Goal: Task Accomplishment & Management: Use online tool/utility

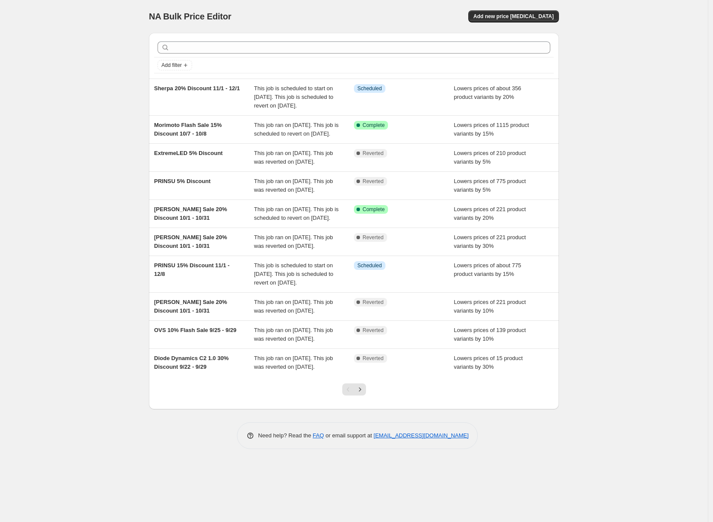
click at [598, 7] on div "NA Bulk Price Editor. This page is ready NA Bulk Price Editor Add new price cha…" at bounding box center [354, 261] width 708 height 522
click at [522, 16] on span "Add new price change job" at bounding box center [514, 16] width 80 height 7
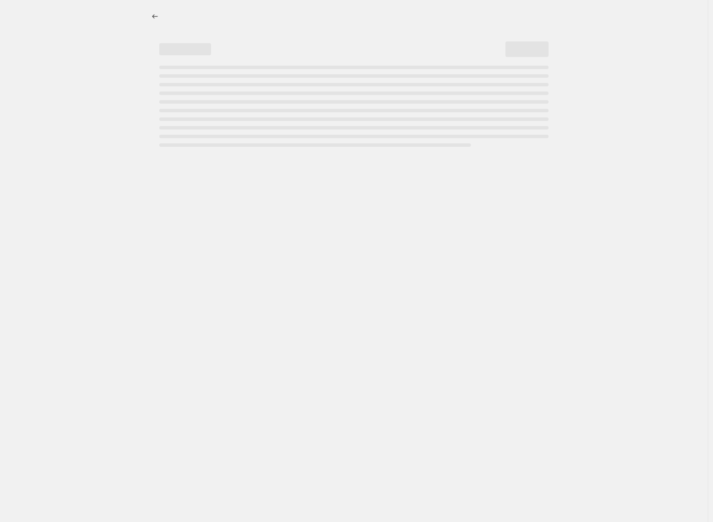
select select "percentage"
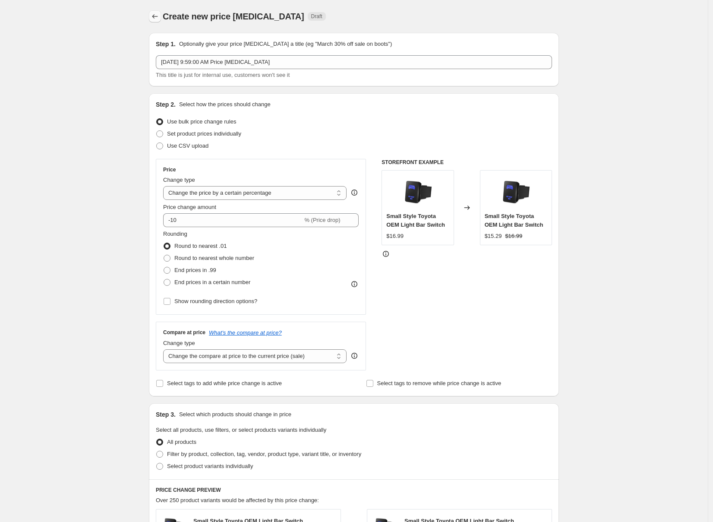
click at [158, 17] on icon "Price change jobs" at bounding box center [155, 16] width 9 height 9
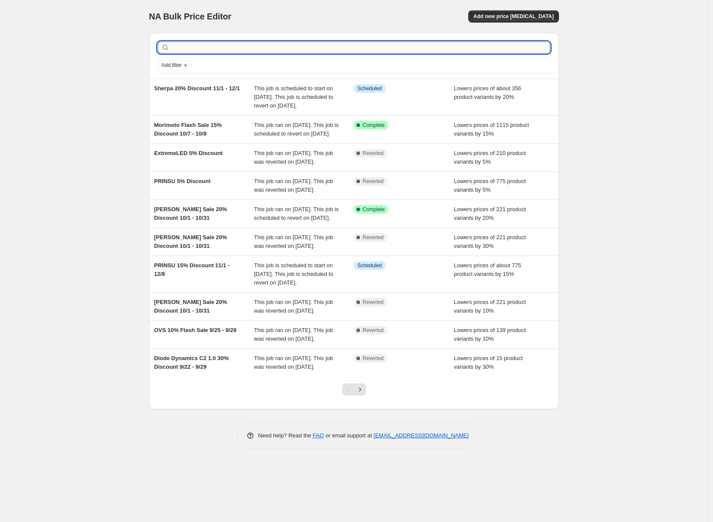
click at [228, 44] on input "text" at bounding box center [360, 47] width 379 height 12
type input "ovs"
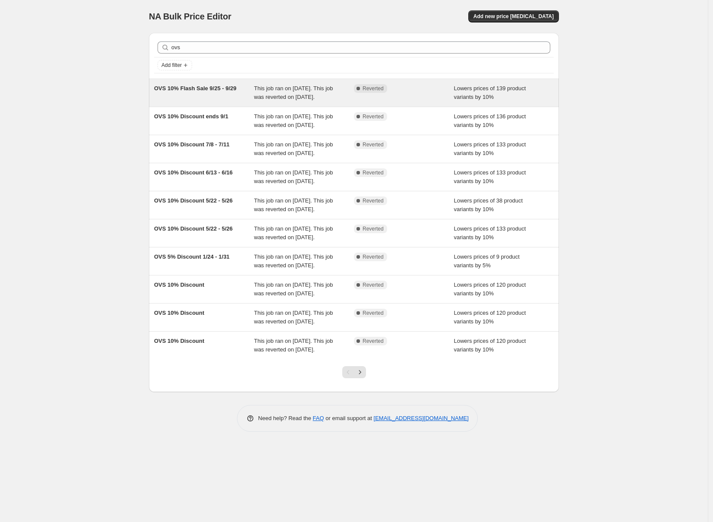
click at [186, 91] on span "OVS 10% Flash Sale 9/25 - 9/29" at bounding box center [195, 88] width 82 height 6
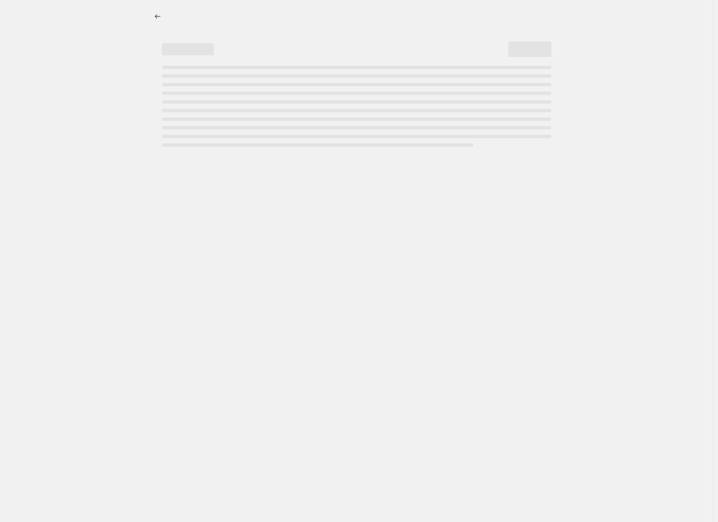
select select "percentage"
select select "vendor"
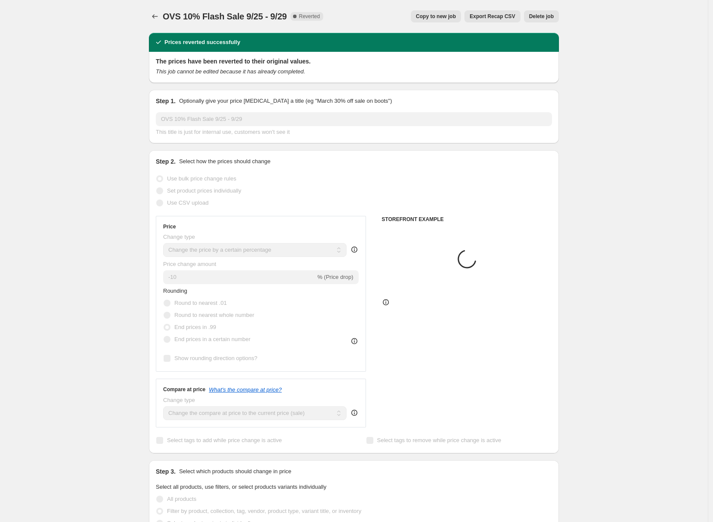
click at [430, 13] on span "Copy to new job" at bounding box center [436, 16] width 40 height 7
select select "percentage"
select select "vendor"
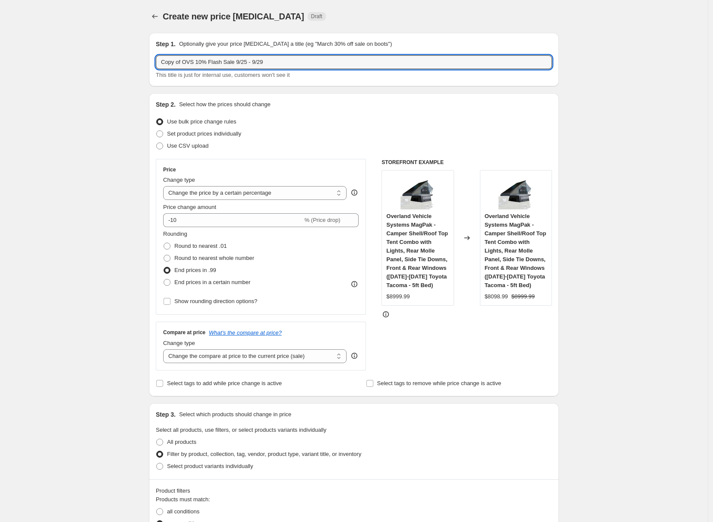
drag, startPoint x: 158, startPoint y: 57, endPoint x: 133, endPoint y: 57, distance: 25.5
click at [133, 57] on div "Create new price change job. This page is ready Create new price change job Dra…" at bounding box center [354, 526] width 708 height 1052
click at [192, 61] on input "OVS 10% Flash Sale 9/25 - 9/29" at bounding box center [354, 62] width 396 height 14
drag, startPoint x: 216, startPoint y: 63, endPoint x: 232, endPoint y: 62, distance: 15.5
click at [188, 62] on input "OVS 10% Flash Sale 9/25 - 9/29" at bounding box center [354, 62] width 396 height 14
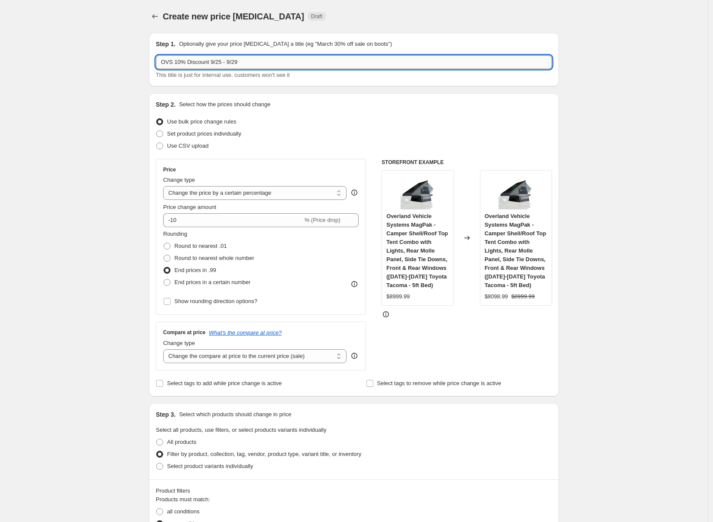
drag, startPoint x: 212, startPoint y: 64, endPoint x: 273, endPoint y: 63, distance: 60.5
click at [273, 63] on input "OVS 10% Discount 9/25 - 9/29" at bounding box center [354, 62] width 396 height 14
type input "OVS 10% Discount 10/7 - 10/12"
click at [241, 300] on span "Show rounding direction options?" at bounding box center [215, 301] width 83 height 6
click at [171, 300] on input "Show rounding direction options?" at bounding box center [167, 301] width 7 height 7
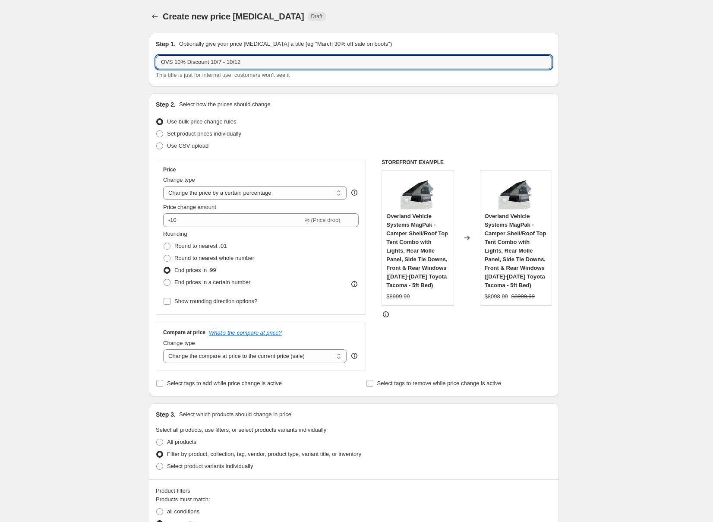
checkbox input "true"
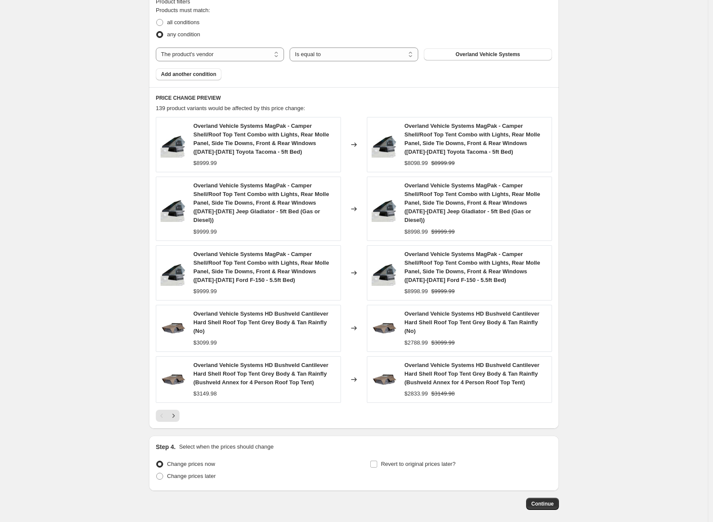
scroll to position [583, 0]
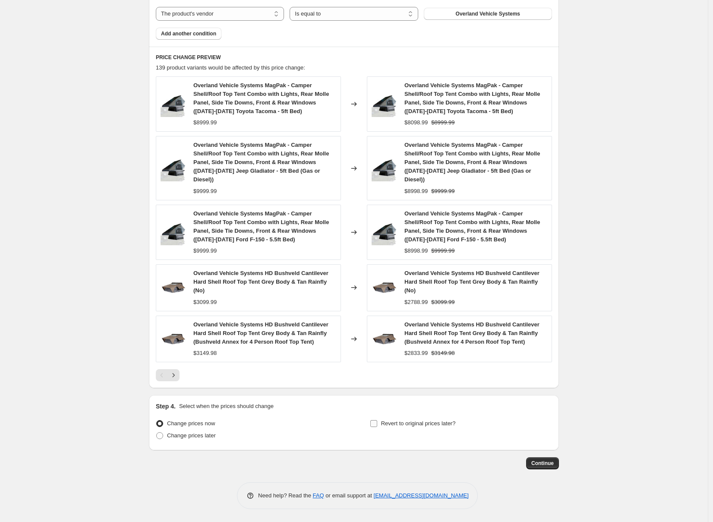
click at [436, 421] on span "Revert to original prices later?" at bounding box center [418, 423] width 75 height 6
click at [377, 421] on input "Revert to original prices later?" at bounding box center [373, 423] width 7 height 7
checkbox input "true"
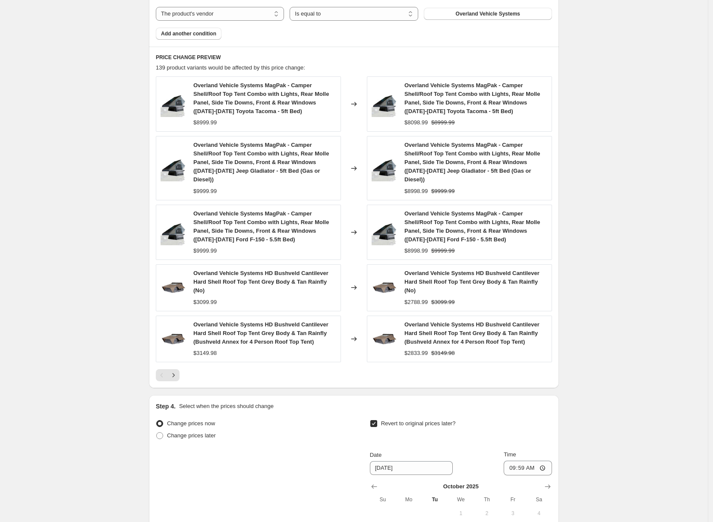
scroll to position [668, 0]
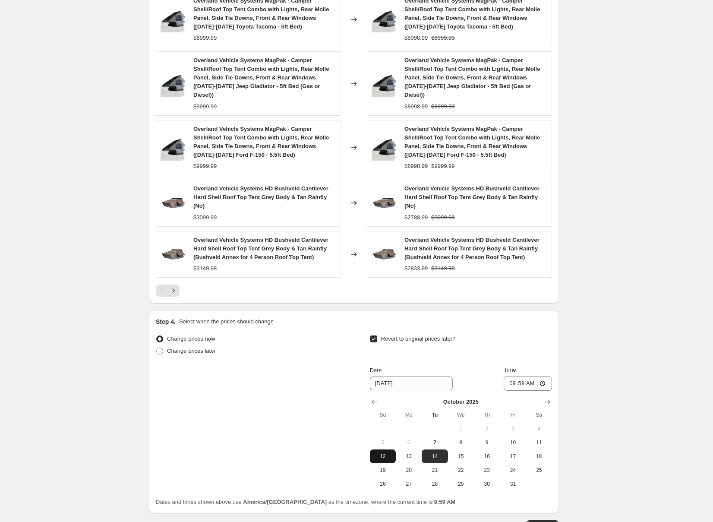
click at [392, 453] on span "12" at bounding box center [382, 456] width 19 height 7
type input "10/12/2025"
drag, startPoint x: 512, startPoint y: 385, endPoint x: 526, endPoint y: 388, distance: 15.1
click at [512, 385] on input "09:59" at bounding box center [528, 383] width 48 height 15
type input "23:59"
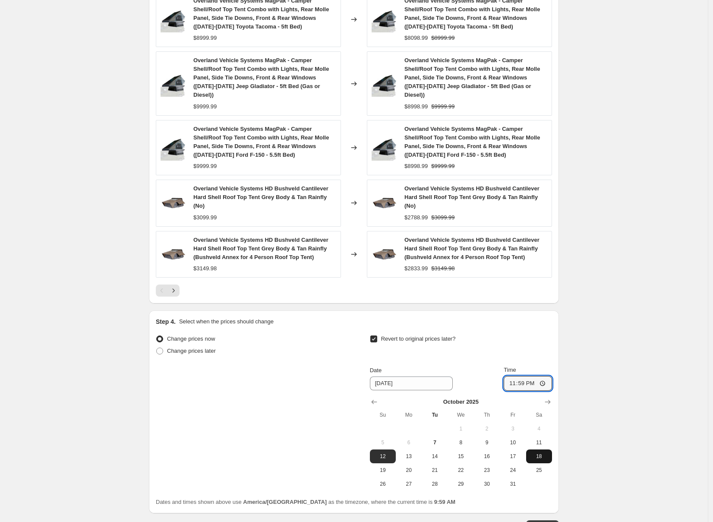
scroll to position [731, 0]
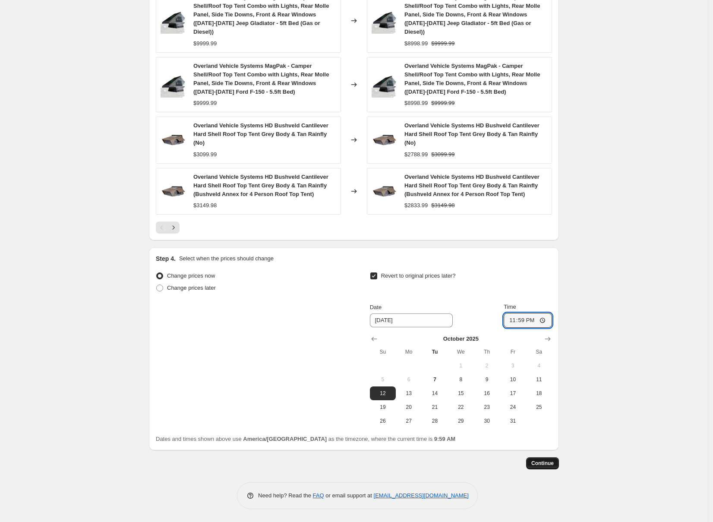
click at [544, 465] on span "Continue" at bounding box center [542, 463] width 22 height 7
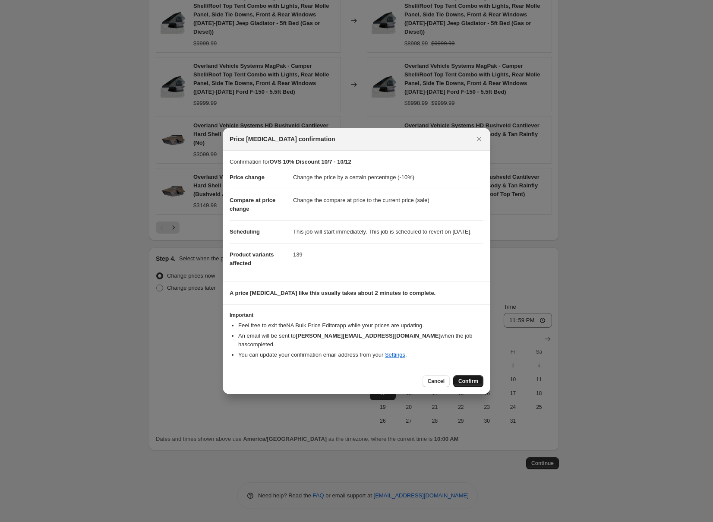
click at [475, 383] on span "Confirm" at bounding box center [468, 381] width 20 height 7
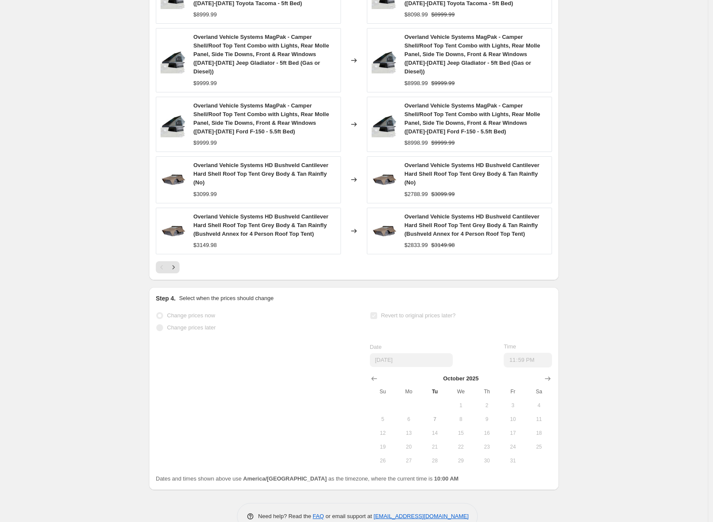
scroll to position [753, 0]
select select "percentage"
select select "vendor"
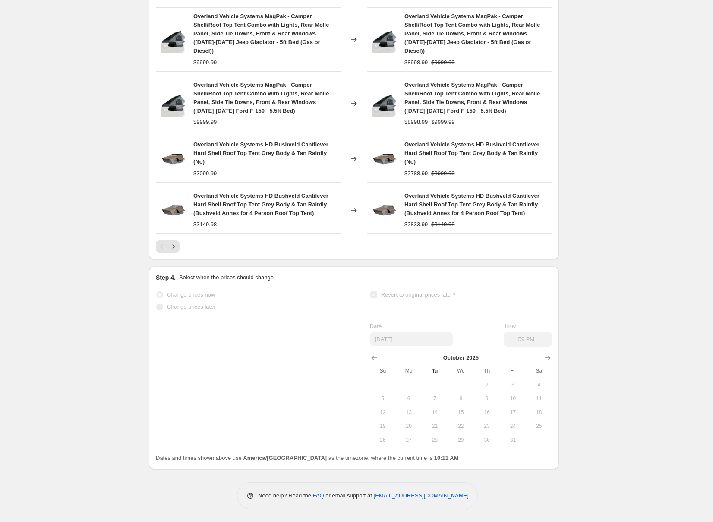
scroll to position [0, 0]
